Goal: Transaction & Acquisition: Subscribe to service/newsletter

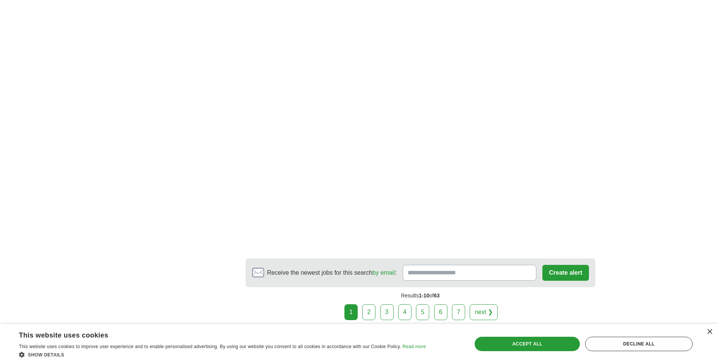
scroll to position [1211, 0]
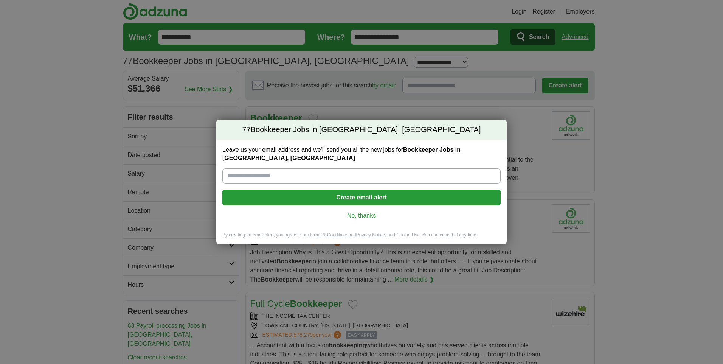
click at [348, 180] on input "Leave us your email address and we'll send you all the new jobs for Bookkeeper …" at bounding box center [361, 175] width 278 height 15
type input "**********"
click at [381, 196] on button "Create email alert" at bounding box center [361, 198] width 278 height 16
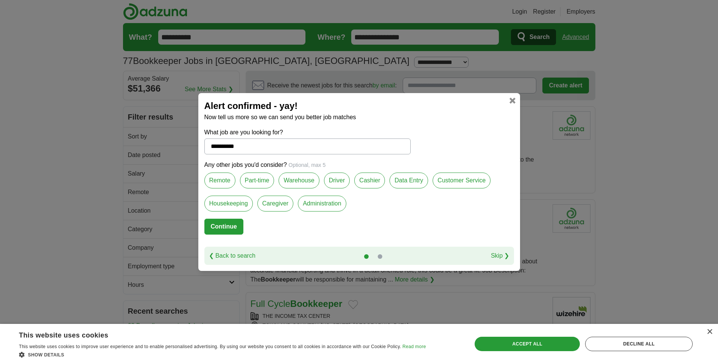
click at [224, 229] on button "Continue" at bounding box center [223, 227] width 39 height 16
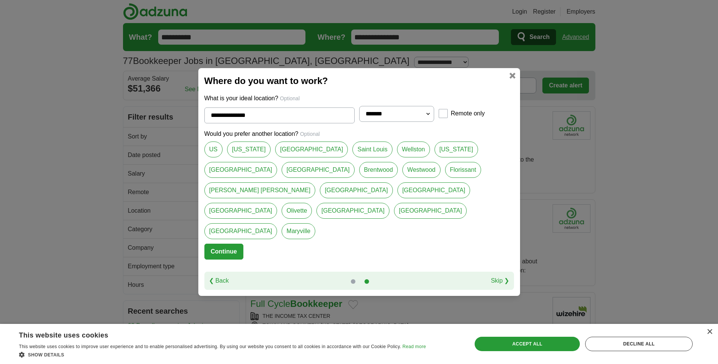
click at [219, 244] on button "Continue" at bounding box center [223, 252] width 39 height 16
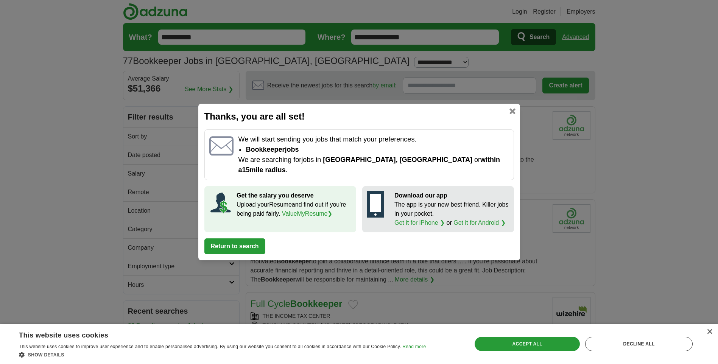
click at [229, 241] on button "Return to search" at bounding box center [234, 246] width 61 height 16
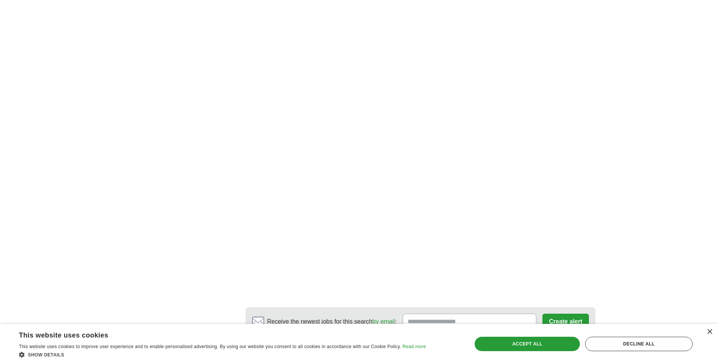
scroll to position [1400, 0]
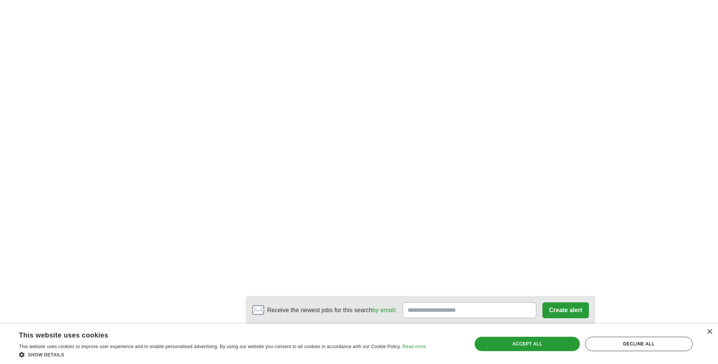
click at [365, 342] on link "2" at bounding box center [359, 350] width 13 height 16
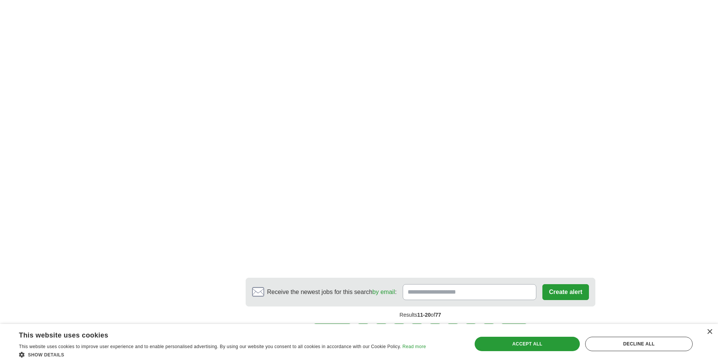
scroll to position [1400, 0]
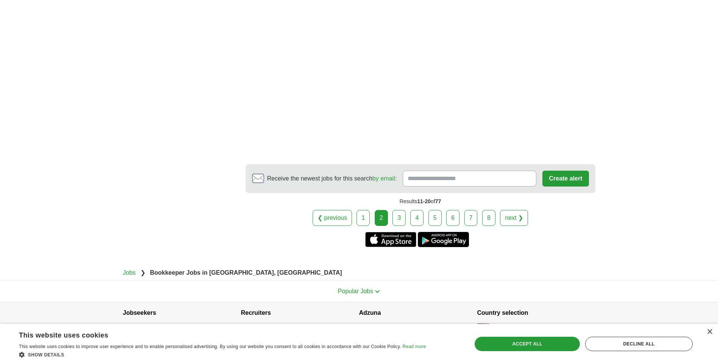
click at [398, 219] on link "3" at bounding box center [398, 218] width 13 height 16
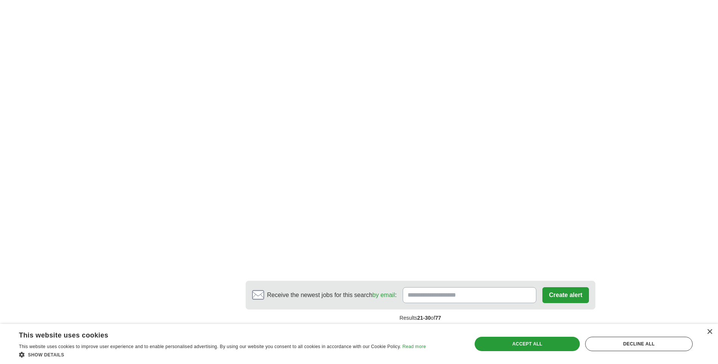
scroll to position [1248, 0]
